Goal: Task Accomplishment & Management: Use online tool/utility

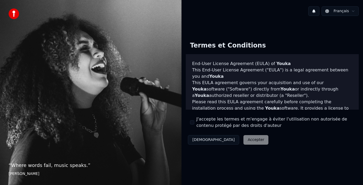
click at [193, 122] on button "J'accepte les termes et m'engage à éviter l'utilisation non autorisée de conten…" at bounding box center [192, 122] width 4 height 4
click at [243, 141] on button "Accepter" at bounding box center [255, 140] width 25 height 10
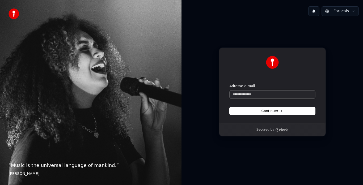
click at [251, 94] on input "Adresse e-mail" at bounding box center [273, 95] width 86 height 8
click at [271, 110] on span "Continuer" at bounding box center [273, 111] width 22 height 5
type input "**********"
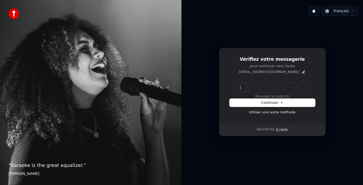
click at [238, 89] on input "Enter verification code" at bounding box center [277, 88] width 85 height 10
type input "******"
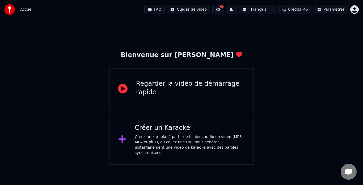
click at [358, 9] on html "Accueil FAQ Guides de vidéo Français Crédits 45 Paramètres Bienvenue sur Youka …" at bounding box center [181, 82] width 363 height 165
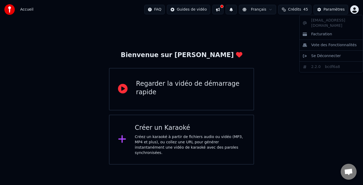
click at [272, 32] on html "Accueil FAQ Guides de vidéo Français Crédits 45 Paramètres Bienvenue sur Youka …" at bounding box center [181, 82] width 363 height 165
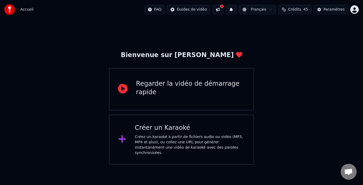
click at [294, 9] on span "Crédits" at bounding box center [294, 9] width 13 height 5
drag, startPoint x: 314, startPoint y: 125, endPoint x: 294, endPoint y: 102, distance: 30.6
click at [313, 125] on div "Bienvenue sur Youka Regarder la vidéo de démarrage rapide Créer un Karaoké Crée…" at bounding box center [181, 92] width 363 height 146
click at [224, 11] on button at bounding box center [217, 10] width 11 height 10
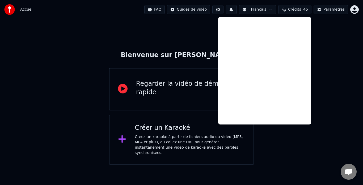
click at [224, 10] on button at bounding box center [217, 10] width 11 height 10
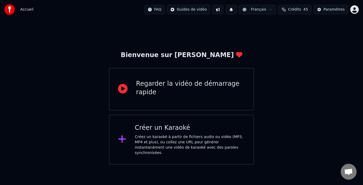
click at [29, 8] on span "Accueil" at bounding box center [26, 9] width 13 height 5
click at [353, 9] on html "Accueil FAQ Guides de vidéo Français Crédits 45 Paramètres Bienvenue sur Youka …" at bounding box center [181, 82] width 363 height 165
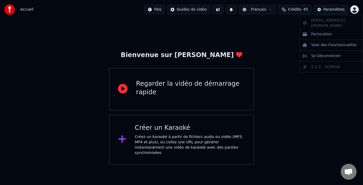
drag, startPoint x: 266, startPoint y: 34, endPoint x: 263, endPoint y: 27, distance: 7.5
click at [266, 33] on html "Accueil FAQ Guides de vidéo Français Crédits 45 Paramètres Bienvenue sur Youka …" at bounding box center [181, 82] width 363 height 165
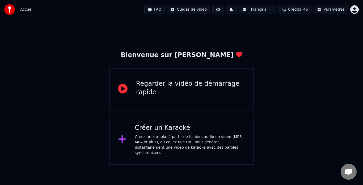
click at [158, 145] on div "Créez un karaoké à partir de fichiers audio ou vidéo (MP3, MP4 et plus), ou col…" at bounding box center [190, 144] width 110 height 21
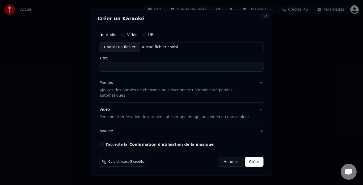
click at [264, 18] on button "Close" at bounding box center [266, 16] width 4 height 4
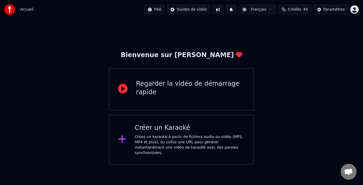
click at [323, 77] on div "Bienvenue sur Youka Regarder la vidéo de démarrage rapide Créer un Karaoké Crée…" at bounding box center [181, 92] width 363 height 146
